Goal: Navigation & Orientation: Find specific page/section

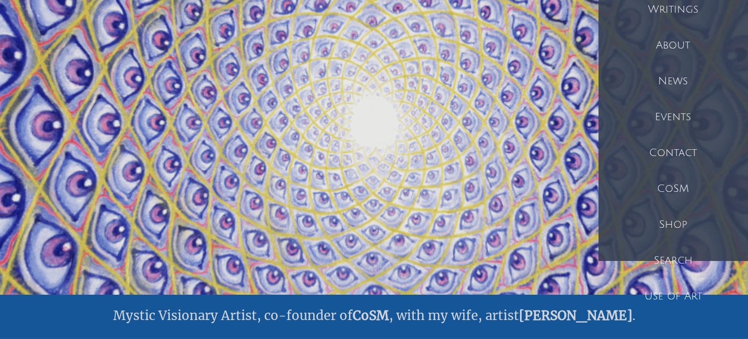
scroll to position [81, 0]
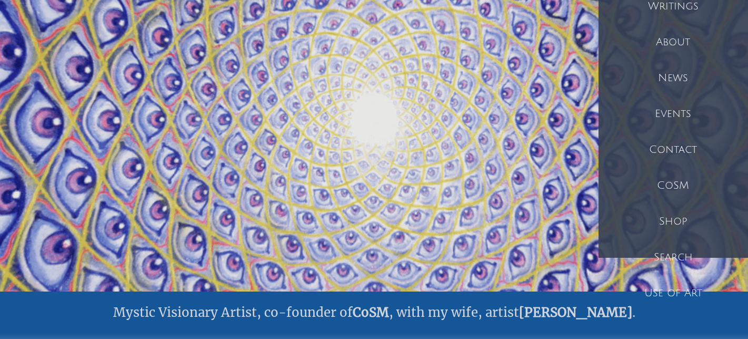
click at [685, 113] on div "Events" at bounding box center [674, 114] width 150 height 36
click at [680, 218] on div "Shop" at bounding box center [674, 221] width 150 height 36
click at [656, 117] on div "Events" at bounding box center [674, 114] width 150 height 36
click at [667, 115] on div "Events" at bounding box center [674, 114] width 150 height 36
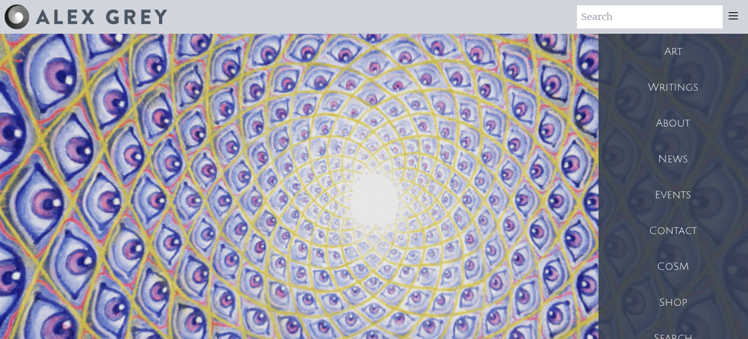
click at [671, 199] on div "Events" at bounding box center [674, 195] width 150 height 36
